Goal: Task Accomplishment & Management: Manage account settings

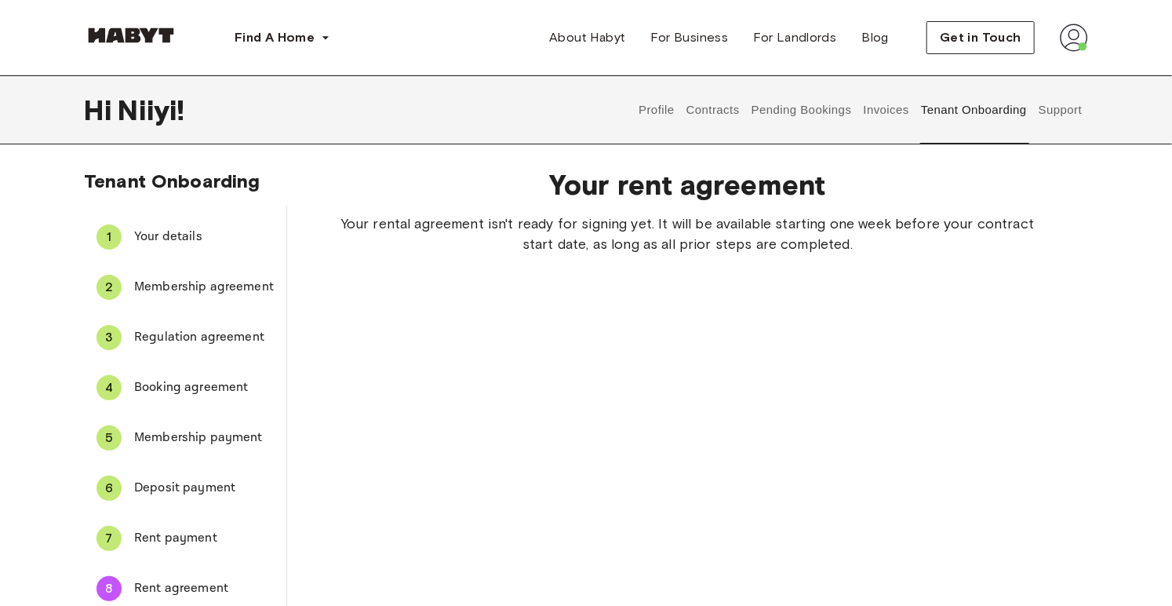
click at [839, 115] on button "Pending Bookings" at bounding box center [801, 109] width 104 height 69
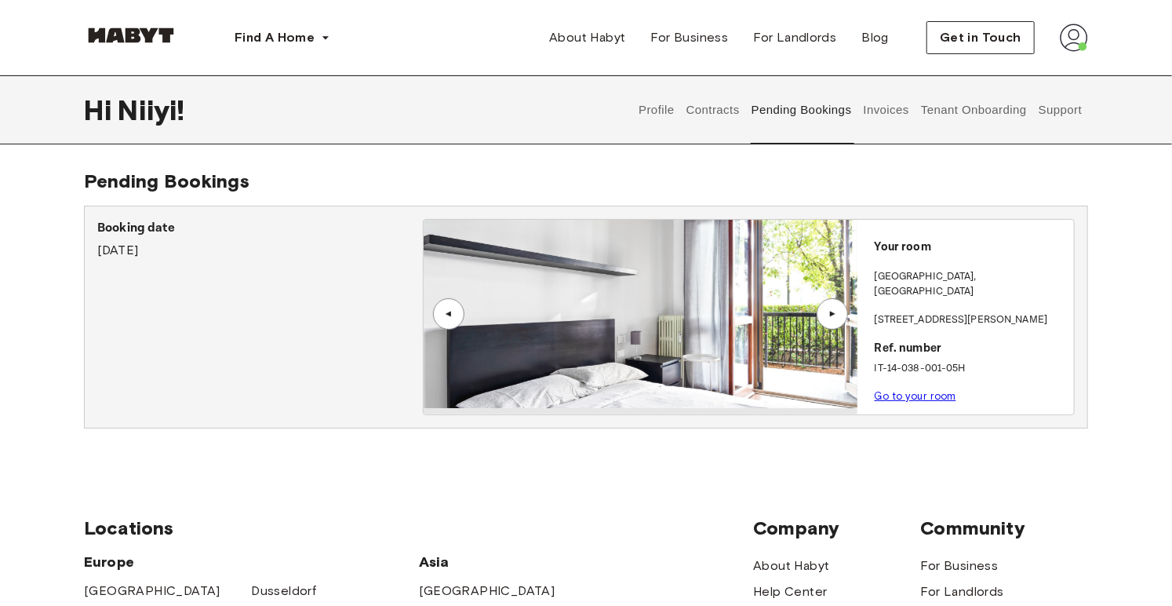
click at [831, 309] on div "▲" at bounding box center [832, 313] width 16 height 9
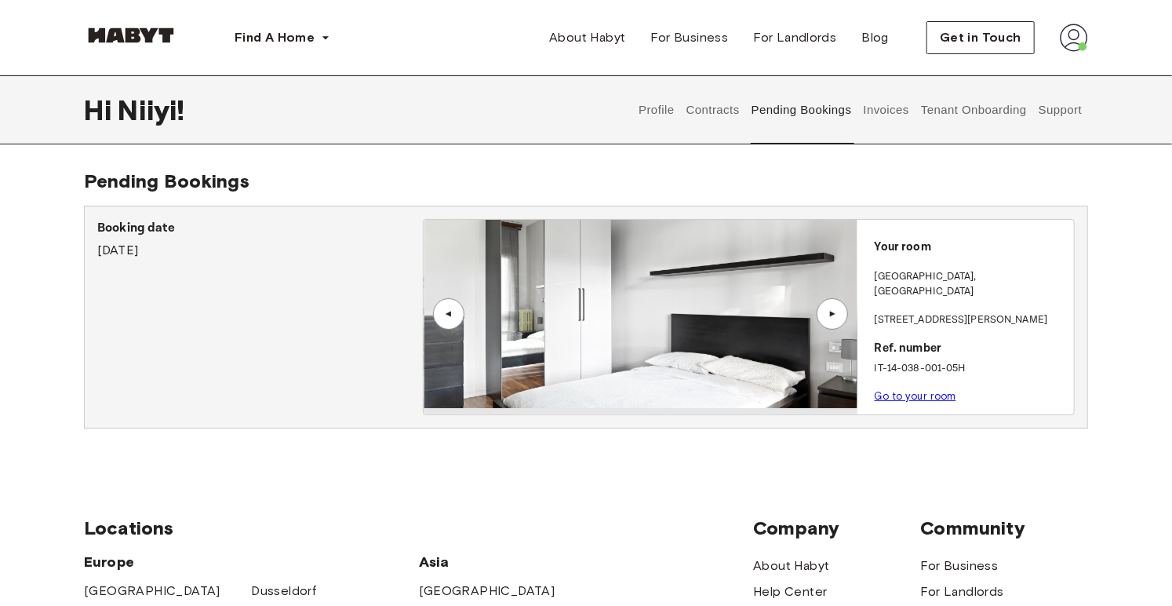
click at [828, 313] on div "▲" at bounding box center [832, 313] width 16 height 9
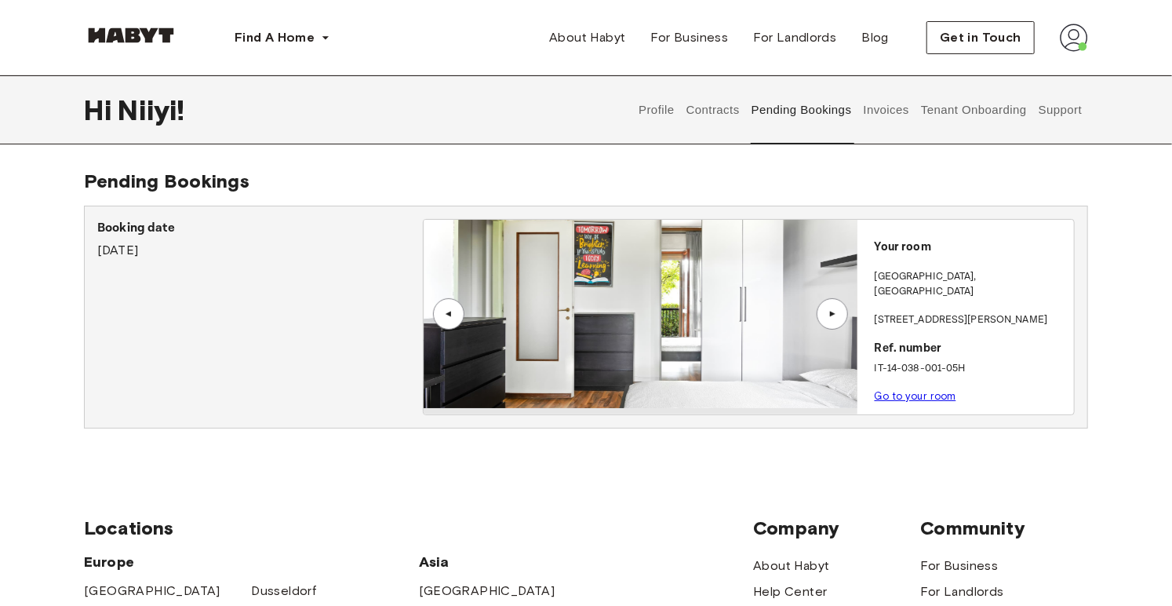
click at [828, 313] on div "▲" at bounding box center [832, 313] width 16 height 9
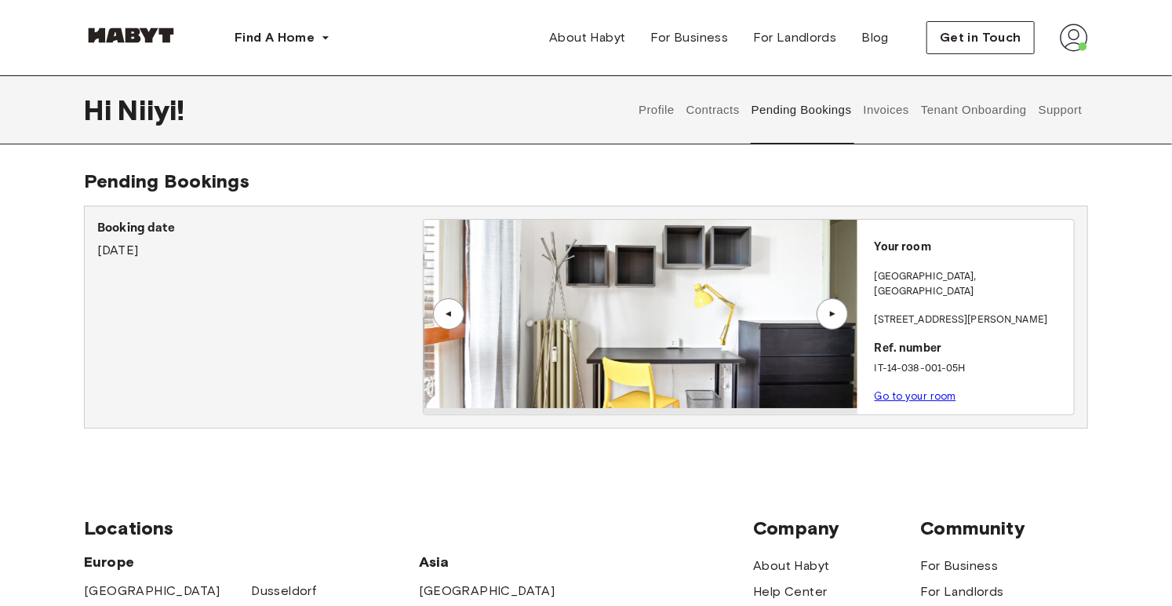
click at [828, 313] on div "▲" at bounding box center [832, 313] width 16 height 9
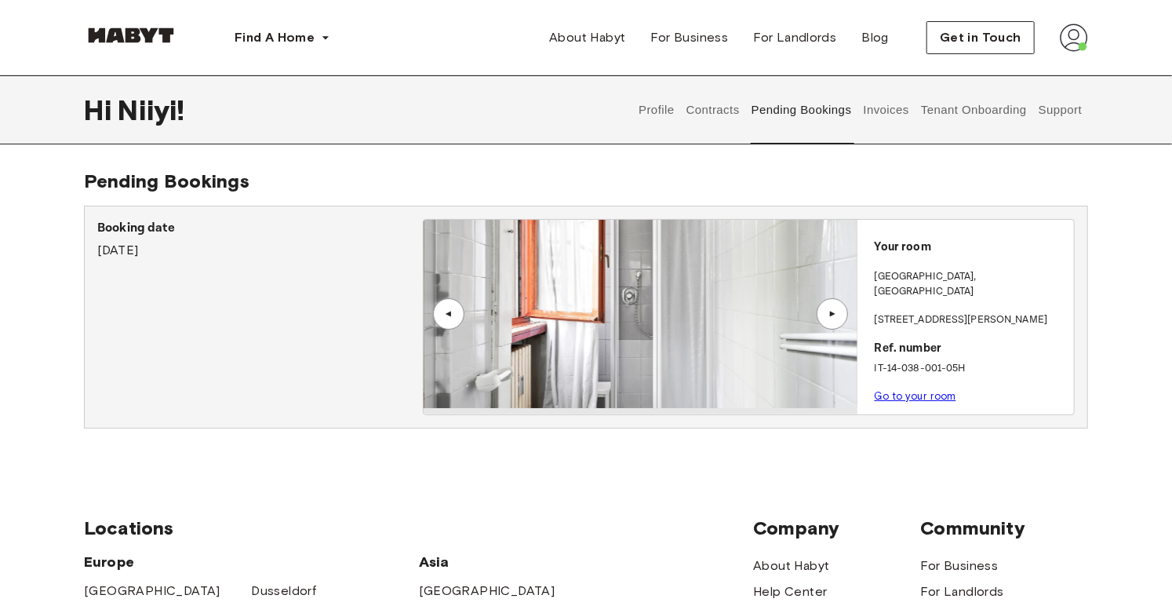
click at [828, 313] on div "▲" at bounding box center [832, 313] width 16 height 9
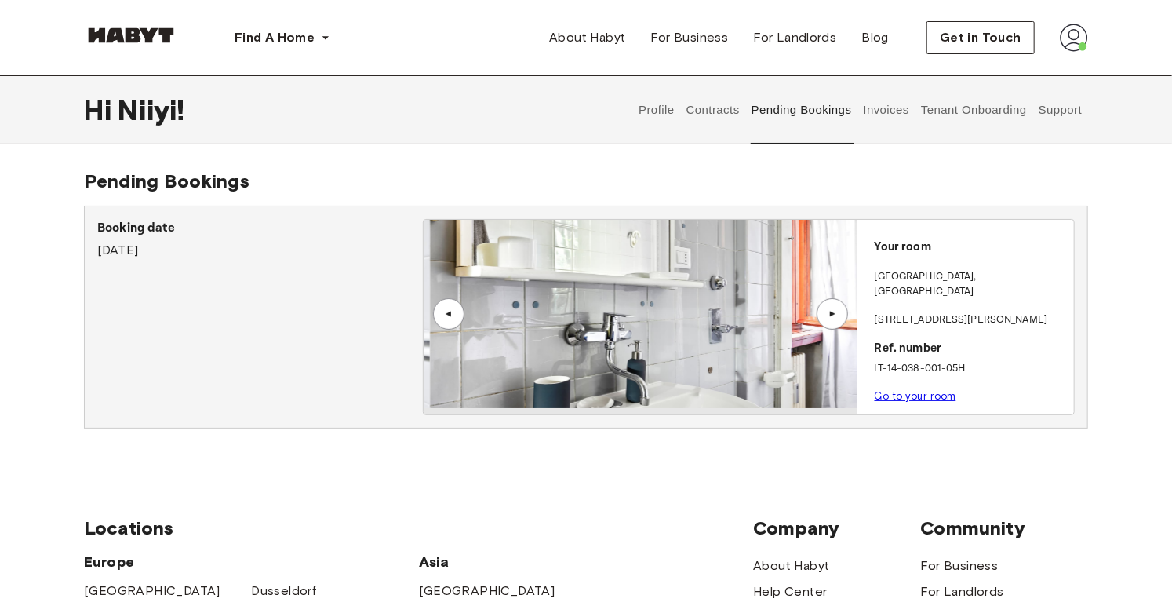
click at [828, 313] on div "▲" at bounding box center [832, 313] width 16 height 9
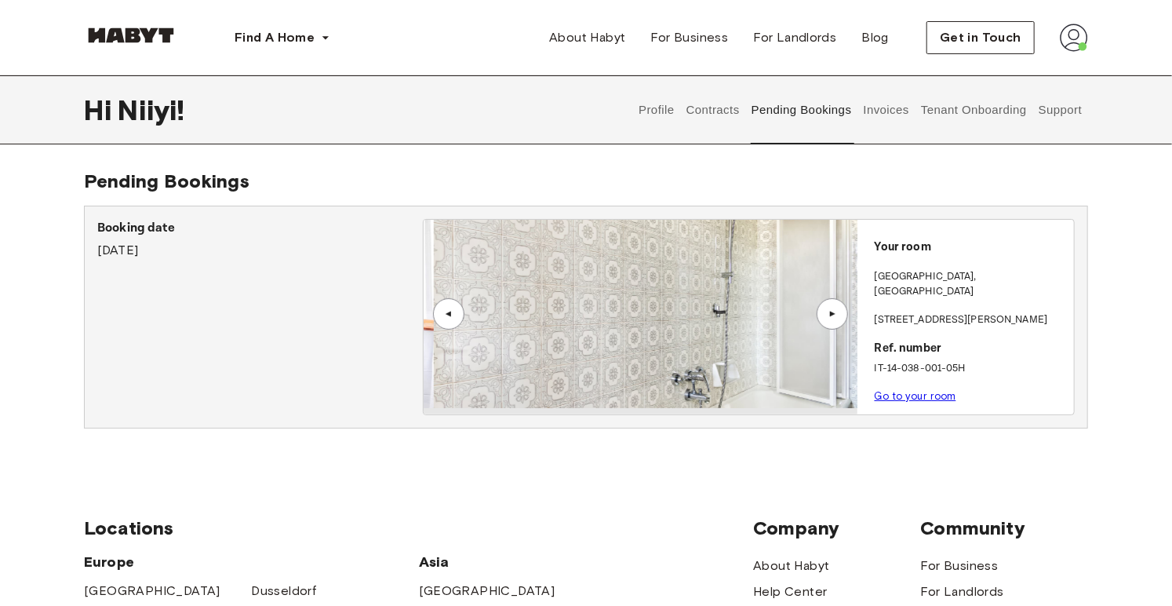
click at [828, 313] on div "▲" at bounding box center [832, 313] width 16 height 9
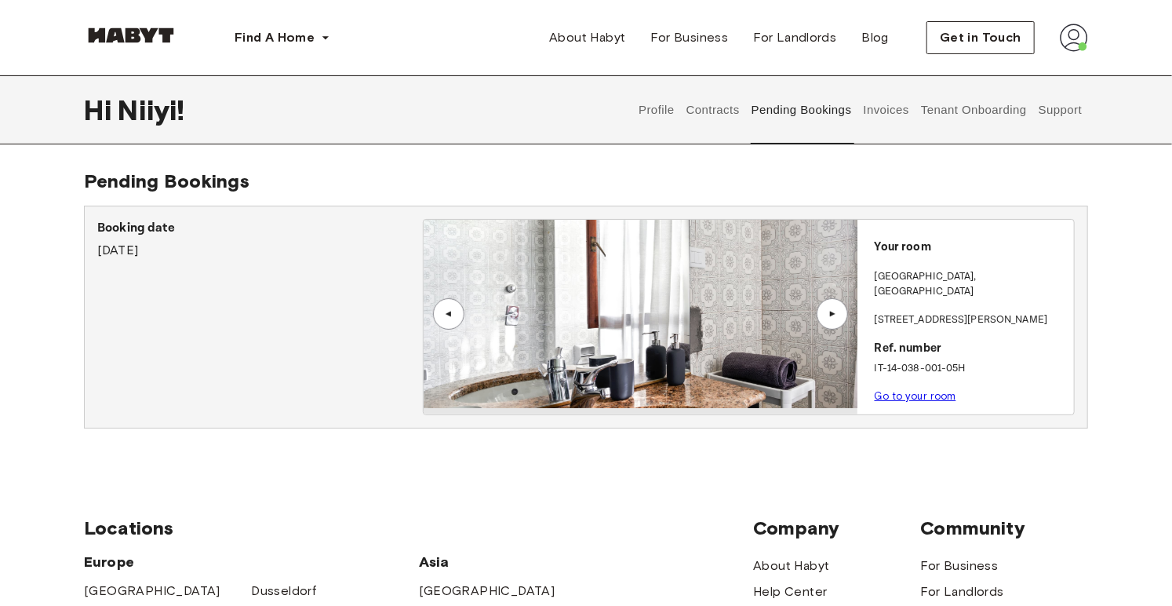
click at [828, 313] on div "▲" at bounding box center [832, 313] width 16 height 9
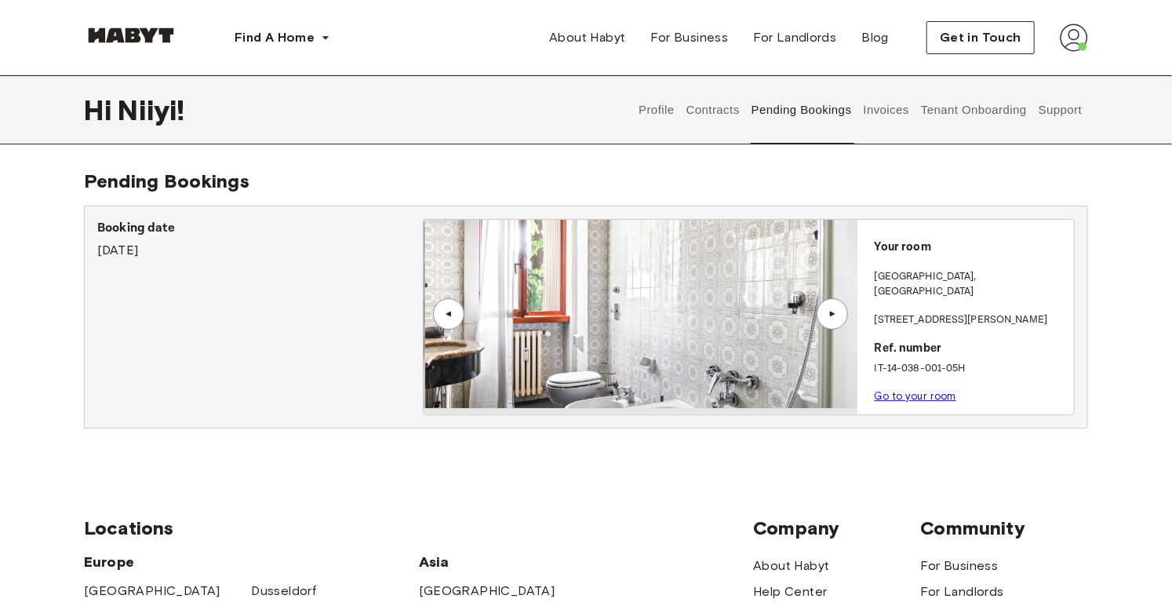
click at [828, 313] on div "▲" at bounding box center [832, 313] width 16 height 9
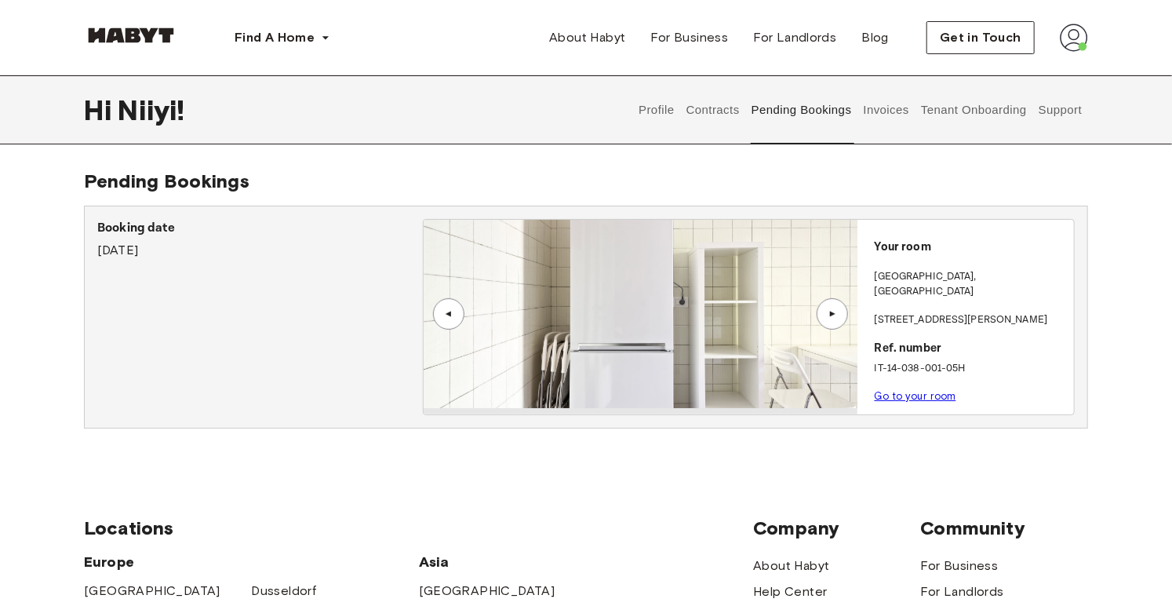
click at [828, 313] on div "▲" at bounding box center [832, 313] width 16 height 9
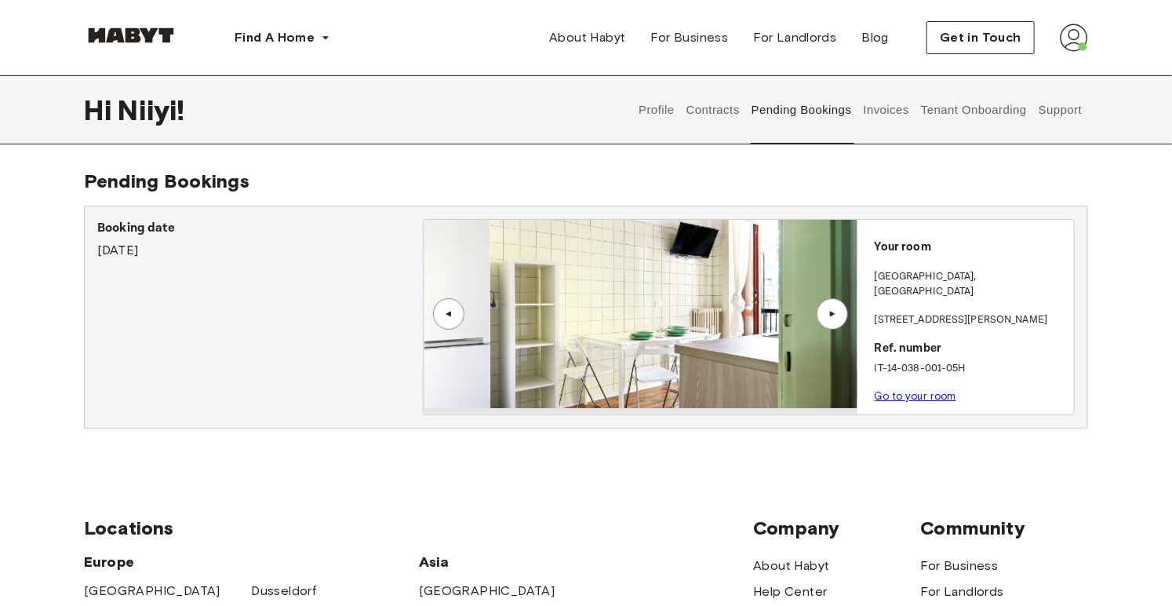
click at [831, 319] on div "▲" at bounding box center [832, 313] width 31 height 31
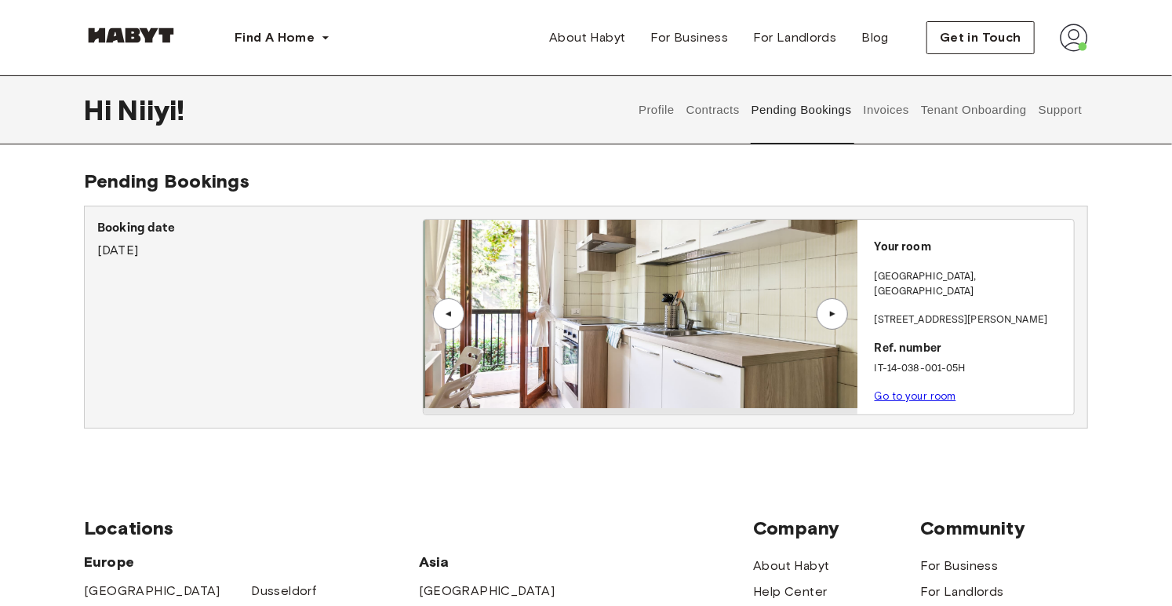
click at [831, 319] on div "▲" at bounding box center [832, 313] width 31 height 31
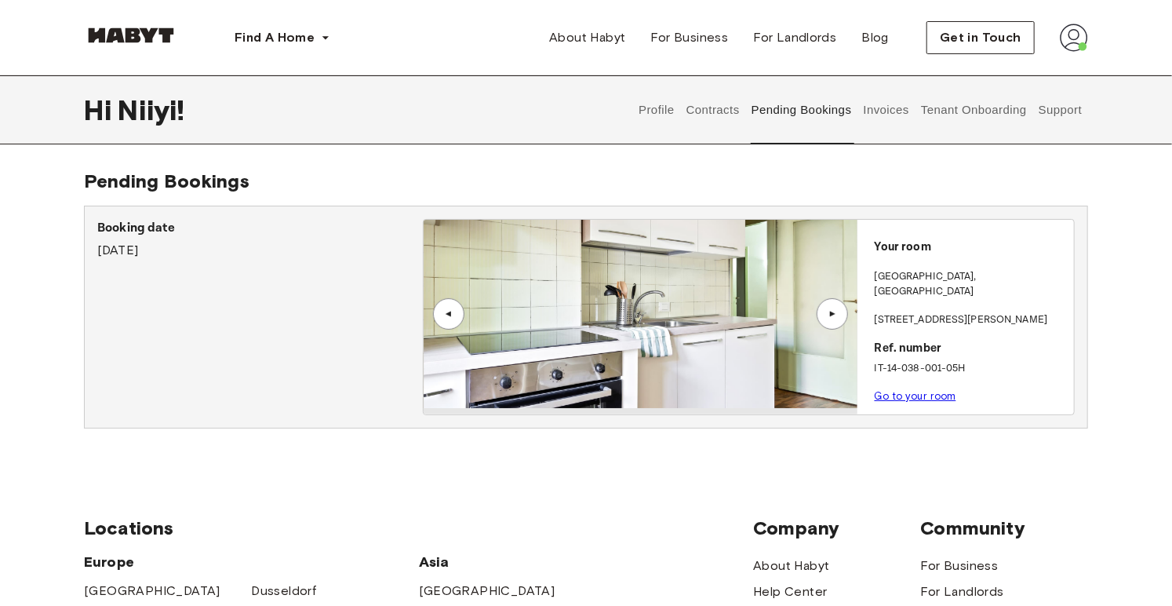
click at [831, 319] on div "▲" at bounding box center [832, 313] width 31 height 31
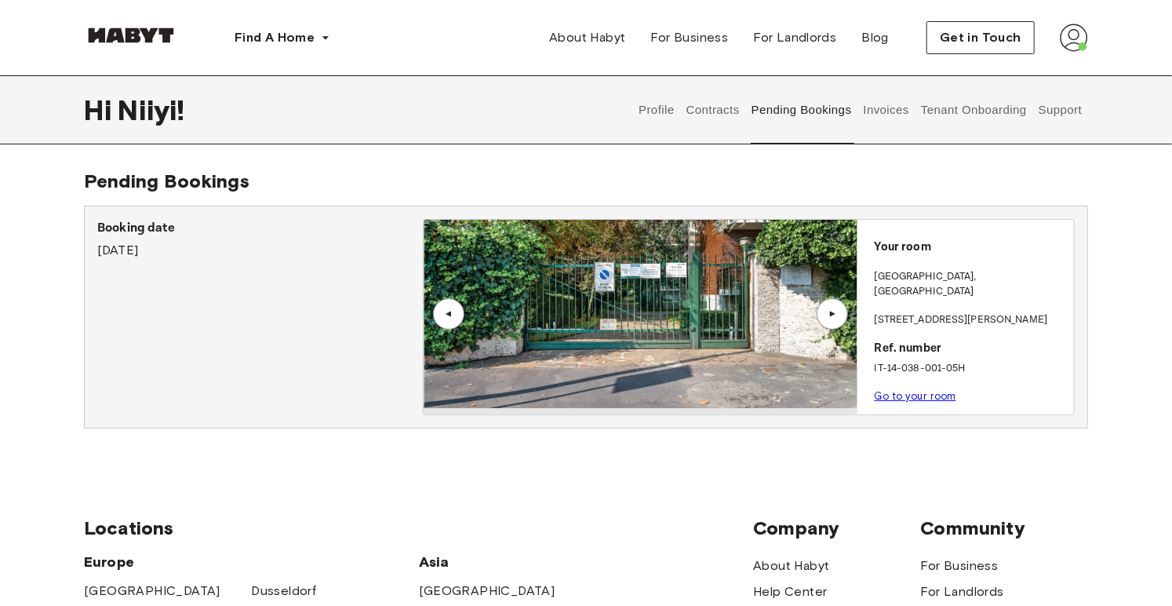
click at [831, 319] on div "▲" at bounding box center [832, 313] width 31 height 31
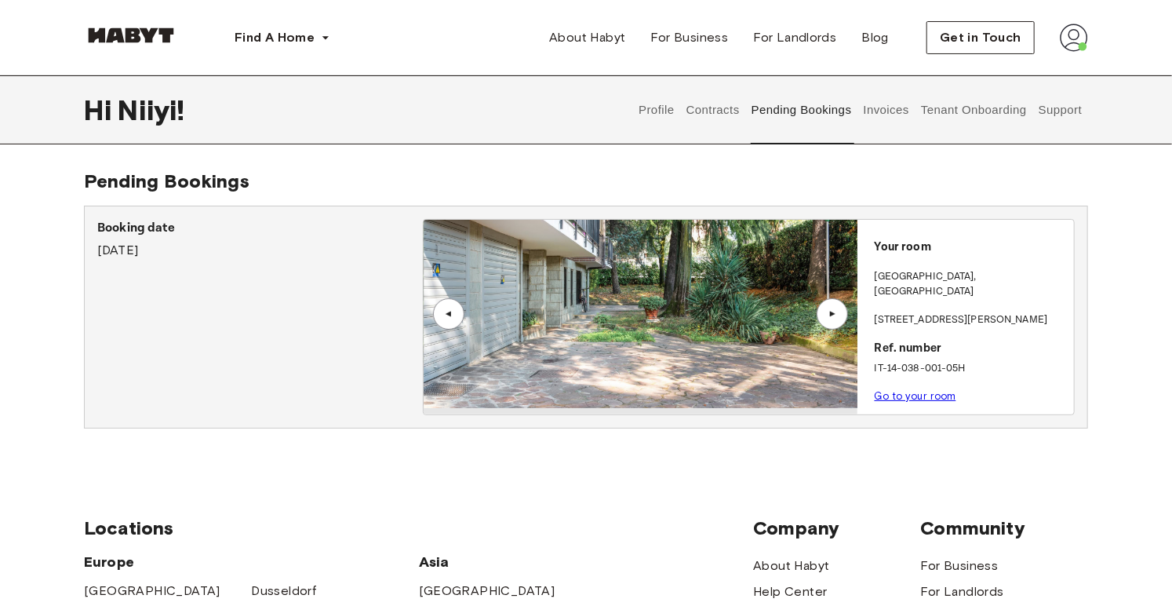
click at [831, 319] on div "▲" at bounding box center [832, 313] width 31 height 31
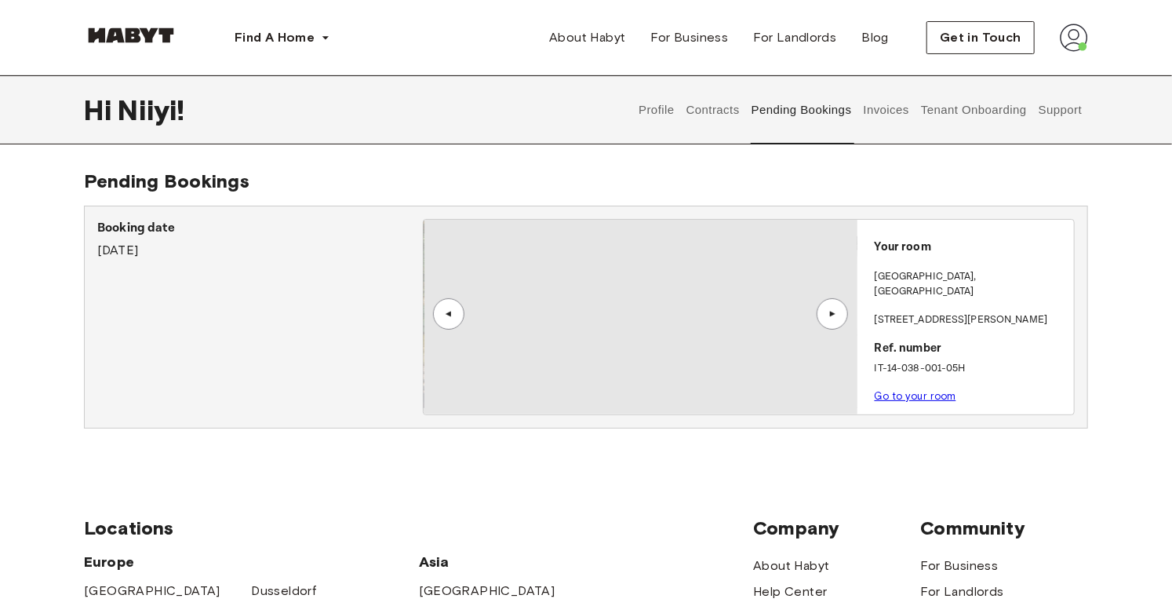
click at [831, 319] on div "▲" at bounding box center [832, 313] width 31 height 31
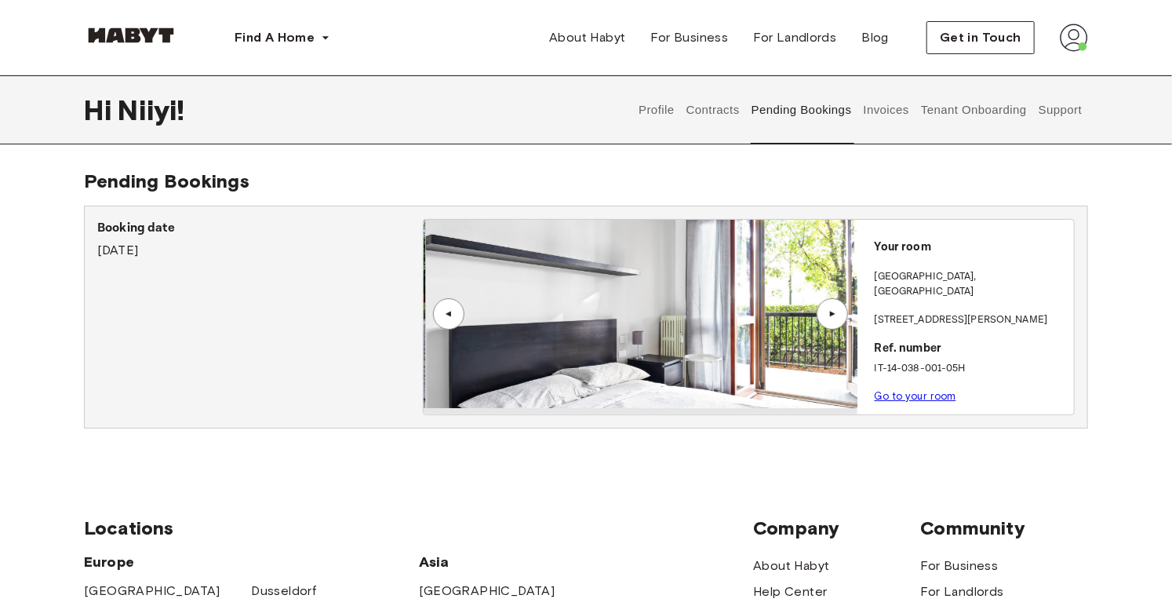
click at [831, 319] on div "▲" at bounding box center [832, 313] width 31 height 31
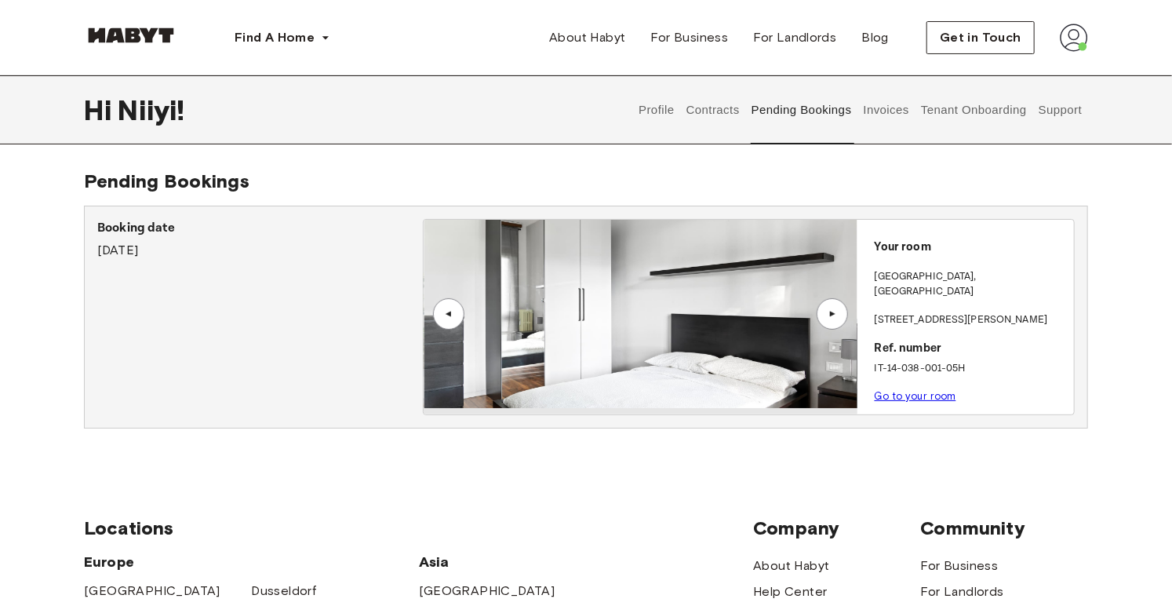
click at [1064, 31] on img at bounding box center [1074, 38] width 28 height 28
click at [1043, 73] on span "Profile" at bounding box center [1025, 73] width 39 height 19
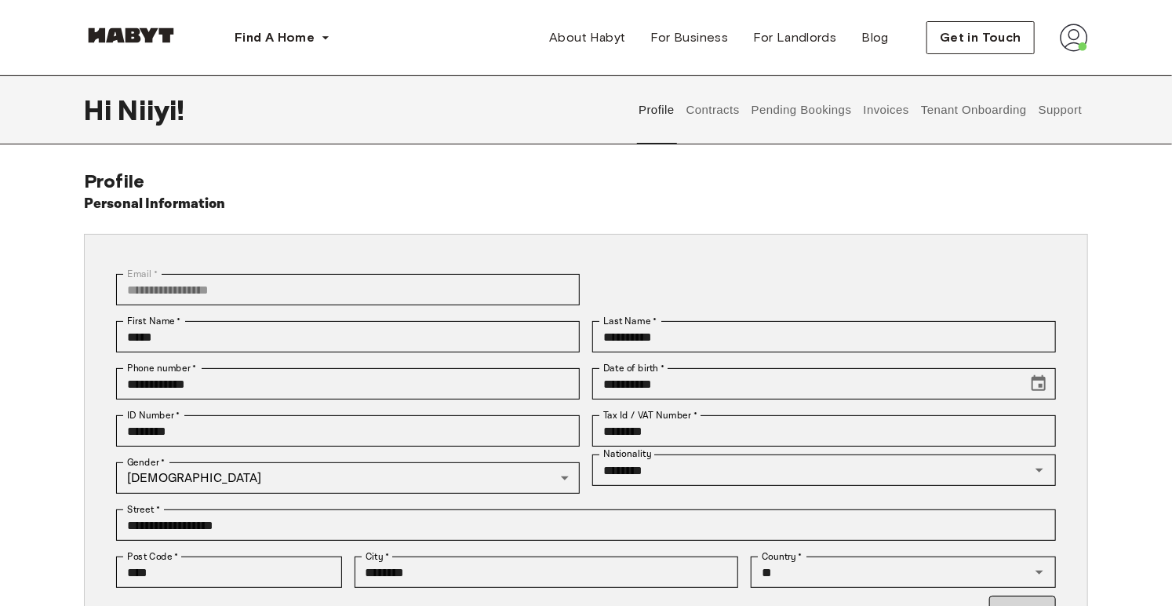
click at [853, 100] on button "Pending Bookings" at bounding box center [801, 109] width 104 height 69
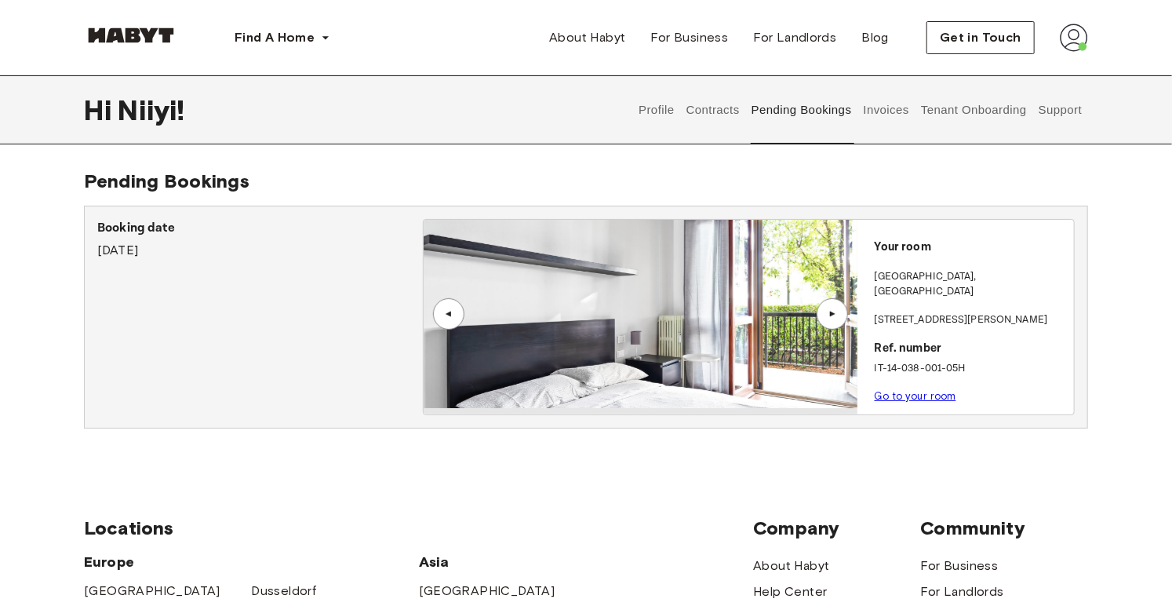
click at [888, 100] on button "Invoices" at bounding box center [885, 109] width 49 height 69
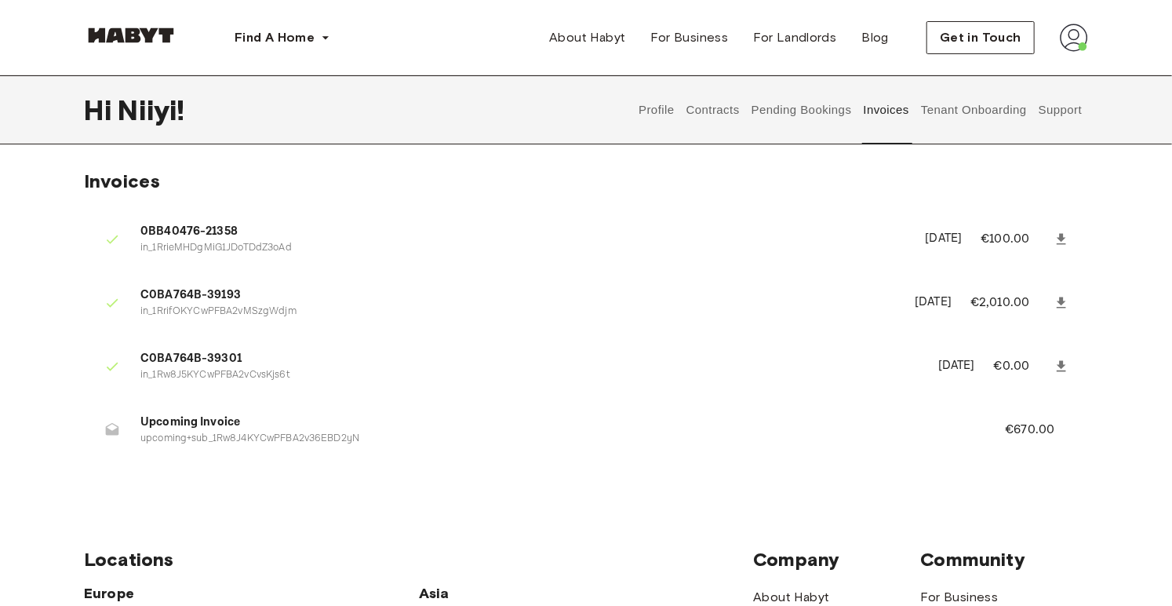
click at [940, 118] on button "Tenant Onboarding" at bounding box center [974, 109] width 110 height 69
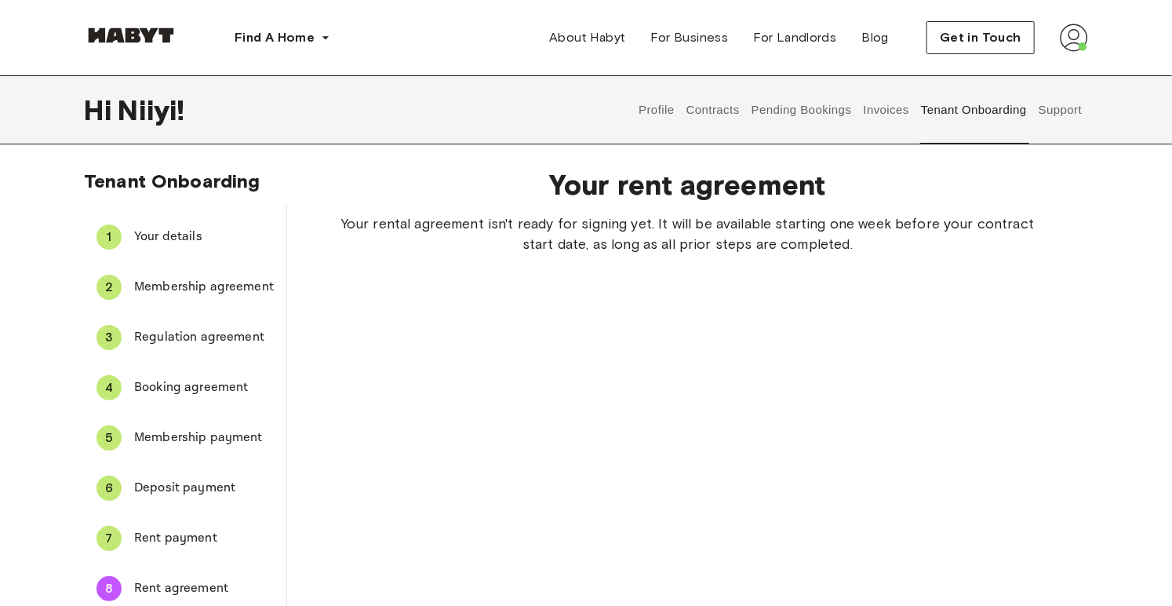
click at [879, 113] on button "Invoices" at bounding box center [885, 109] width 49 height 69
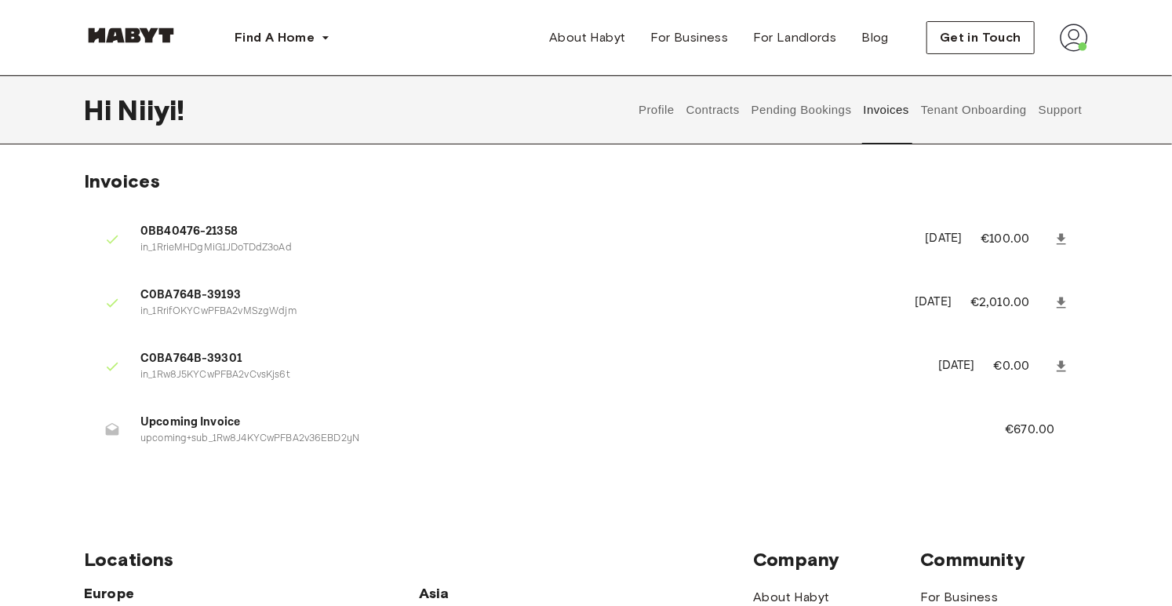
click at [1064, 359] on icon at bounding box center [1061, 366] width 16 height 16
click at [208, 426] on span "Upcoming Invoice" at bounding box center [553, 422] width 827 height 18
click at [692, 416] on span "Upcoming Invoice" at bounding box center [553, 422] width 827 height 18
click at [1070, 38] on img at bounding box center [1074, 38] width 28 height 28
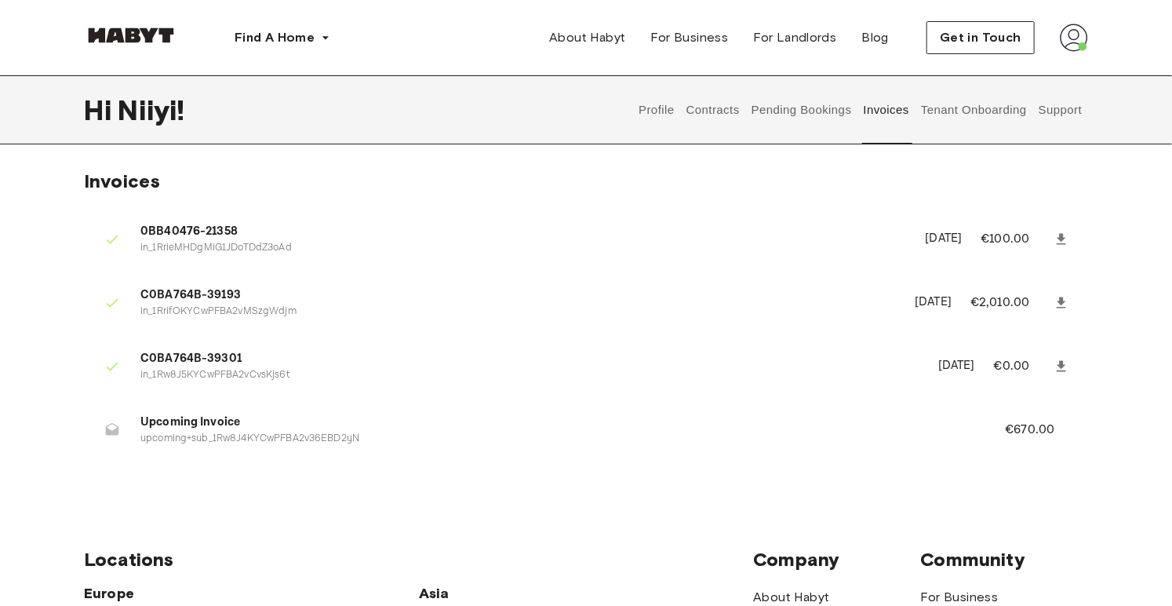
click at [813, 108] on button "Pending Bookings" at bounding box center [801, 109] width 104 height 69
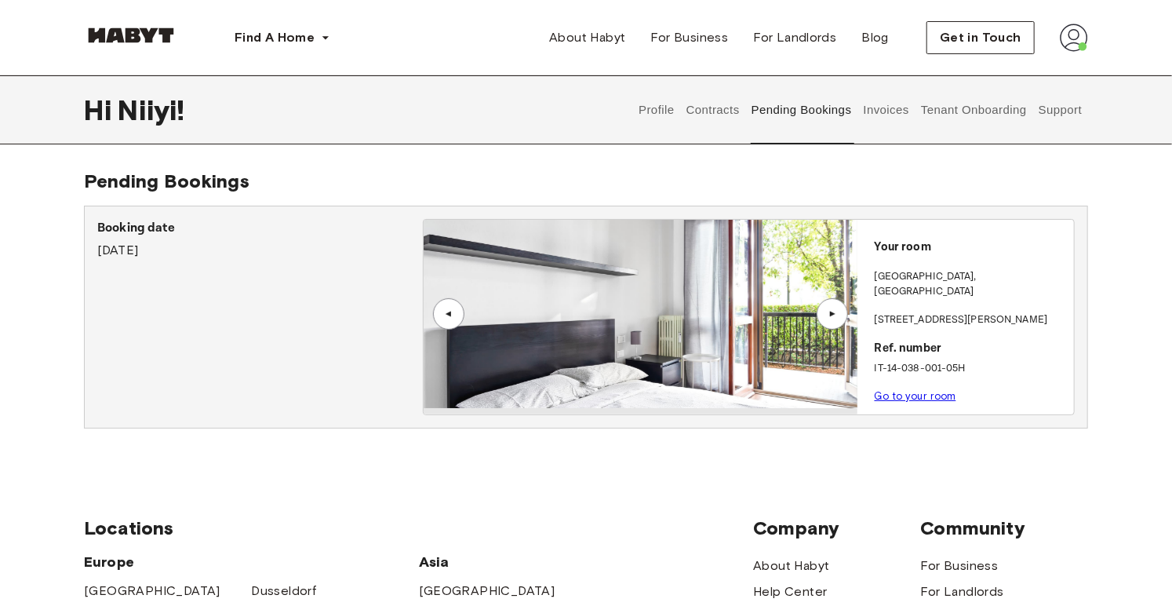
click at [943, 101] on button "Tenant Onboarding" at bounding box center [974, 109] width 110 height 69
